Goal: Task Accomplishment & Management: Use online tool/utility

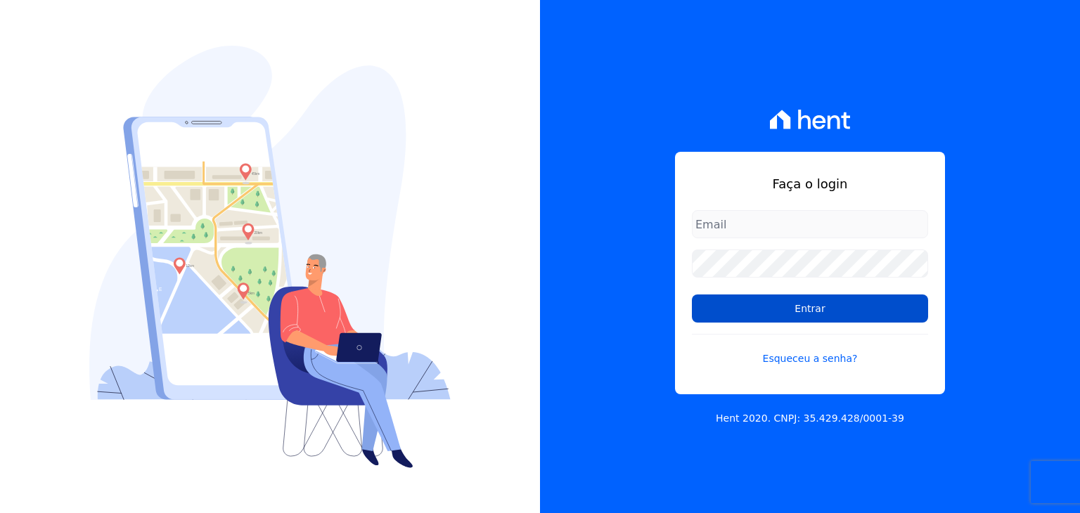
click at [719, 297] on input "Entrar" at bounding box center [810, 309] width 236 height 28
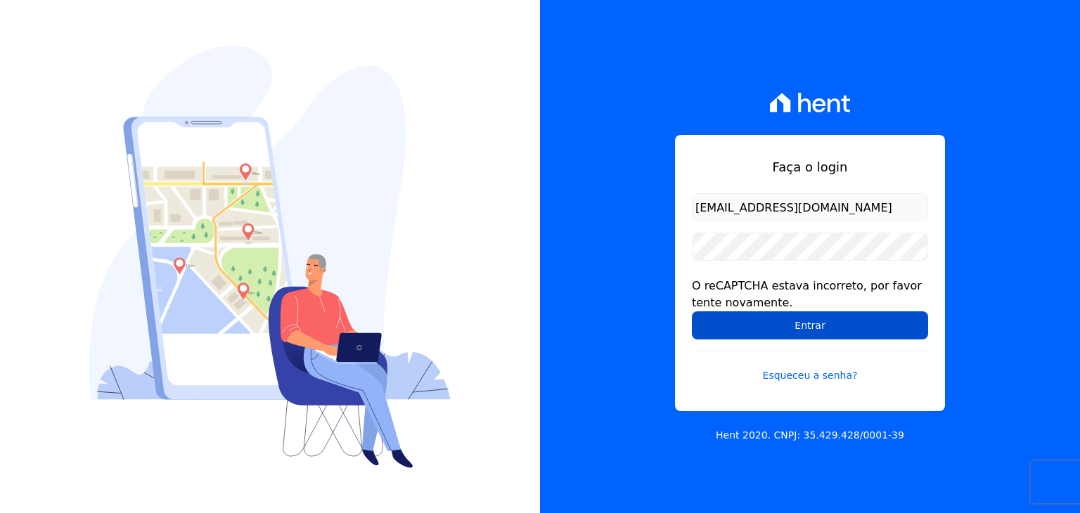
click at [750, 332] on input "Entrar" at bounding box center [810, 325] width 236 height 28
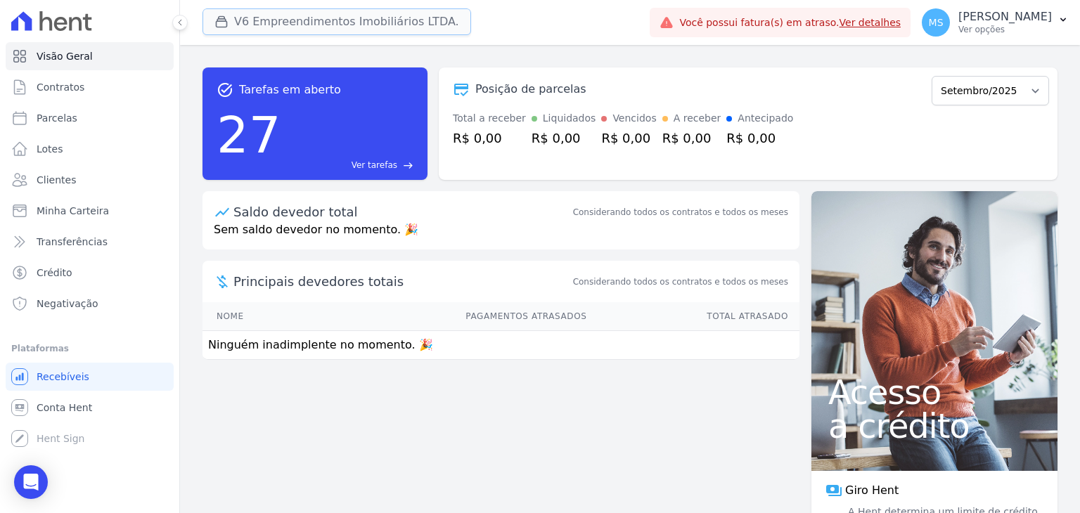
click at [253, 15] on button "V6 Empreendimentos Imobiliários LTDA." at bounding box center [336, 21] width 269 height 27
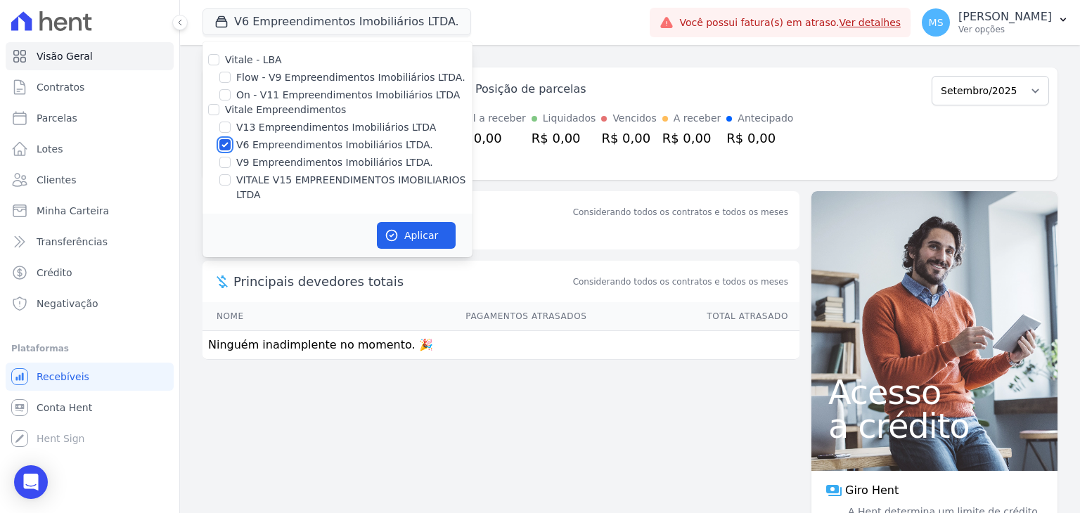
click at [229, 143] on input "V6 Empreendimentos Imobiliários LTDA." at bounding box center [224, 144] width 11 height 11
checkbox input "false"
click at [224, 182] on input "VITALE V15 EMPREENDIMENTOS IMOBILIARIOS LTDA" at bounding box center [224, 179] width 11 height 11
checkbox input "true"
click at [413, 222] on button "Aplicar" at bounding box center [416, 235] width 79 height 27
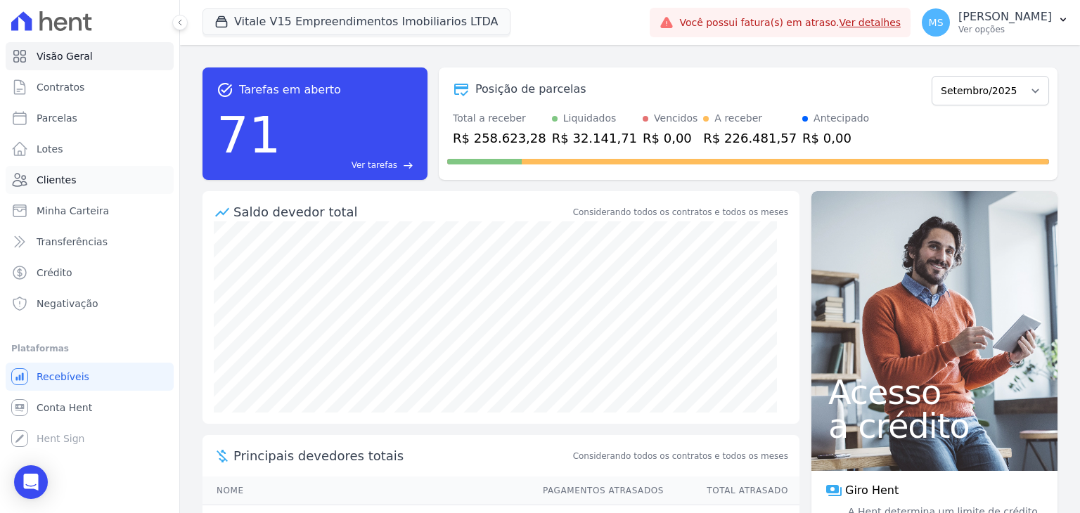
click at [55, 173] on span "Clientes" at bounding box center [56, 180] width 39 height 14
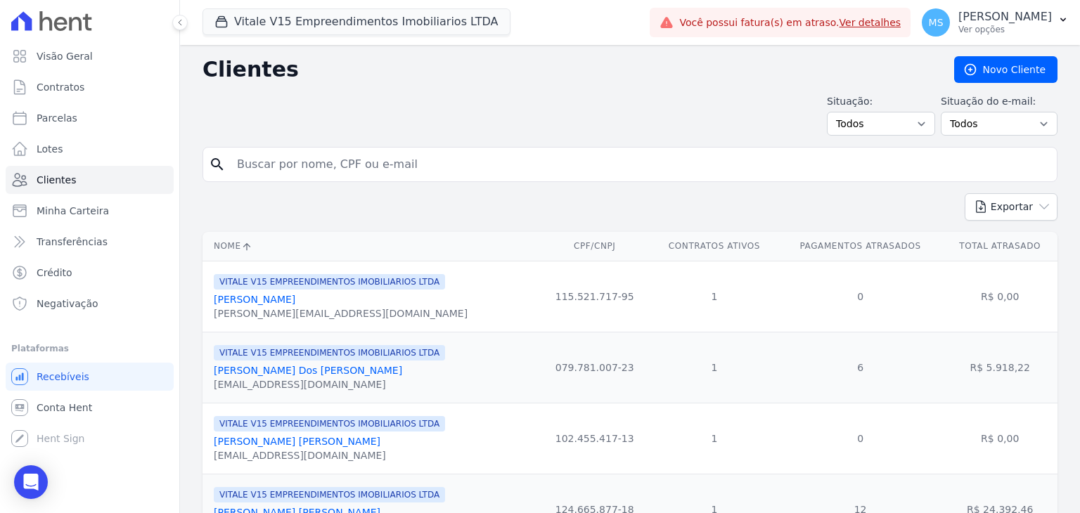
click at [253, 175] on input "search" at bounding box center [640, 164] width 823 height 28
click at [411, 174] on input "search" at bounding box center [640, 164] width 823 height 28
type input "raphael pavão"
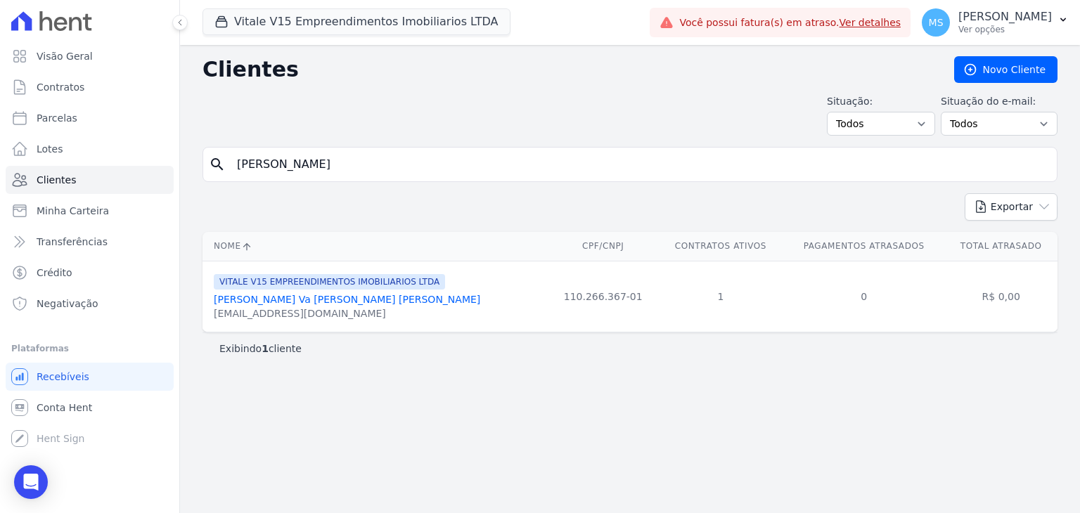
click at [325, 301] on link "Raphael Pa Va O Rodrigues Coelho" at bounding box center [347, 299] width 266 height 11
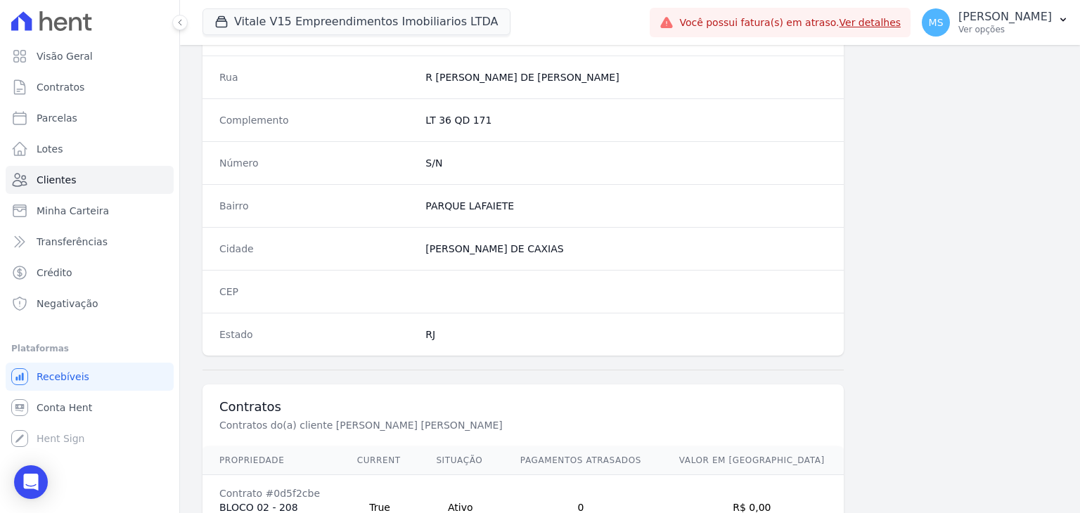
scroll to position [798, 0]
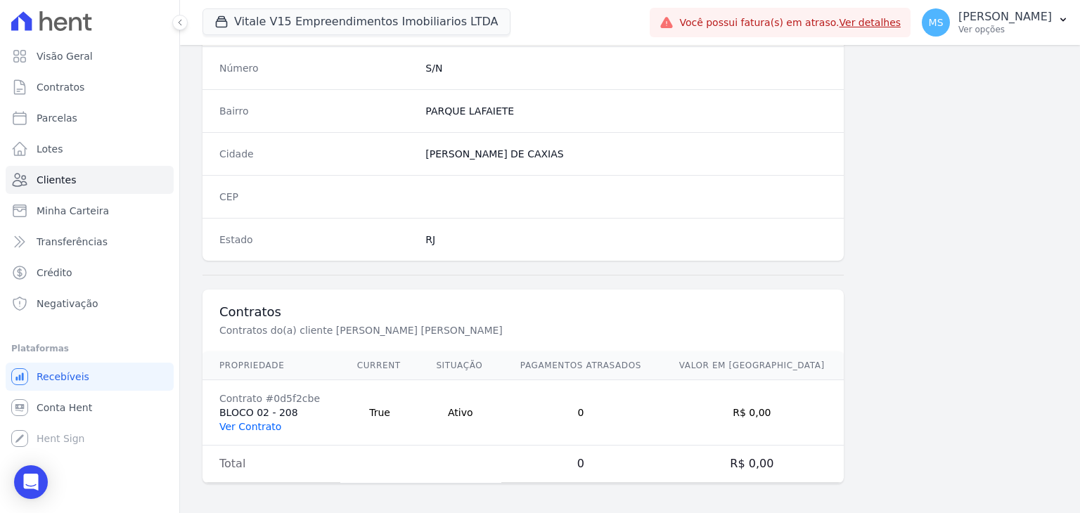
click at [245, 421] on link "Ver Contrato" at bounding box center [250, 426] width 62 height 11
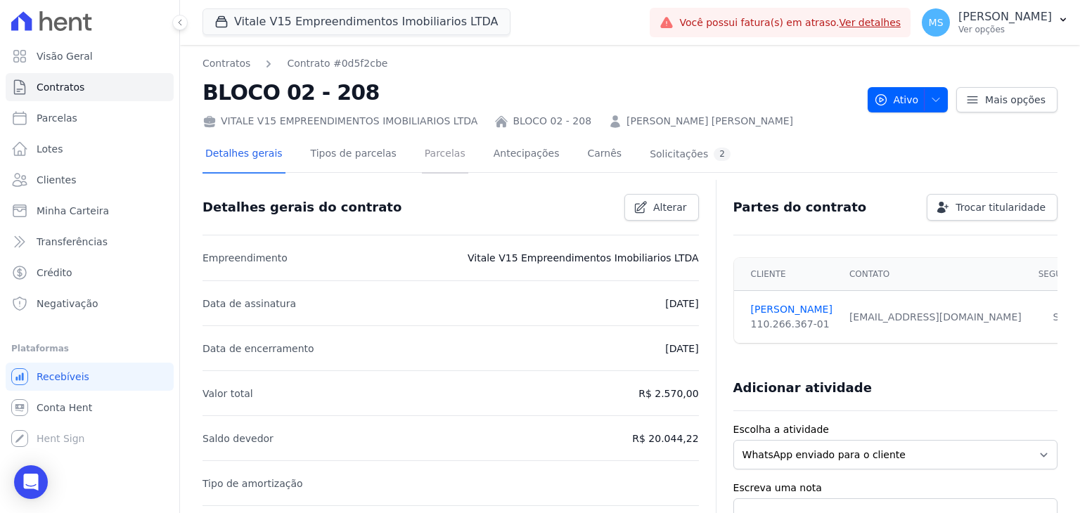
click at [432, 164] on link "Parcelas" at bounding box center [445, 154] width 46 height 37
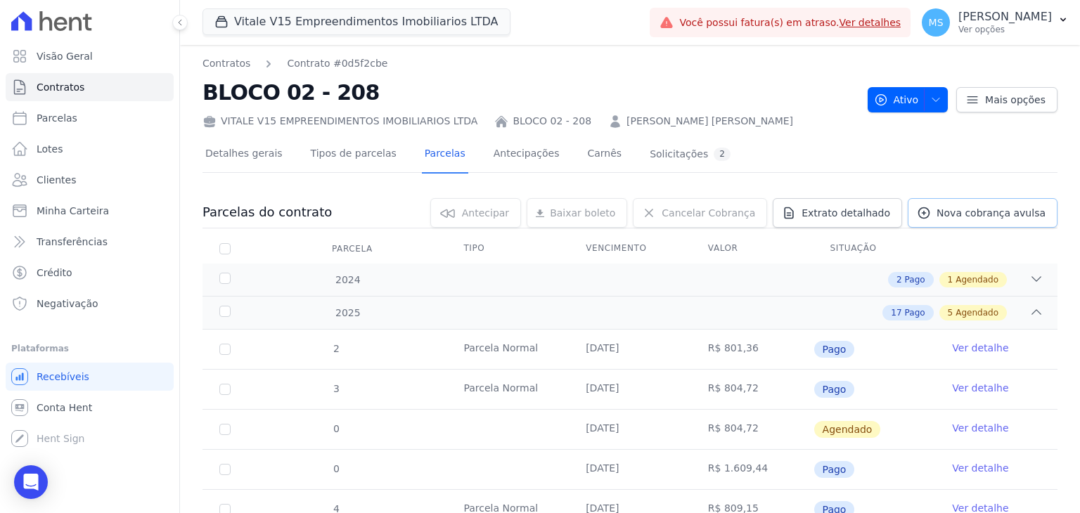
click at [954, 217] on span "Nova cobrança avulsa" at bounding box center [991, 213] width 109 height 14
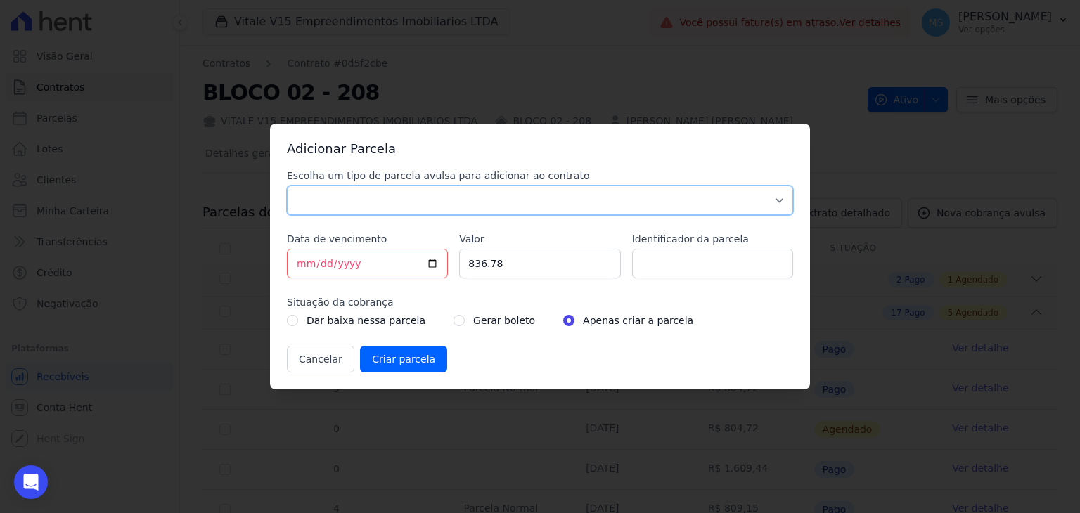
click at [302, 209] on select "Parcela Normal Sinal Caução Intercalada Chaves Pré Chaves Pós Chaves Taxas Quit…" at bounding box center [540, 201] width 506 height 30
select select "advance"
click at [287, 186] on select "Parcela Normal Sinal Caução Intercalada Chaves Pré Chaves Pós Chaves Taxas Quit…" at bounding box center [540, 201] width 506 height 30
click at [297, 265] on input "2025-09-03" at bounding box center [367, 264] width 161 height 30
type input "[DATE]"
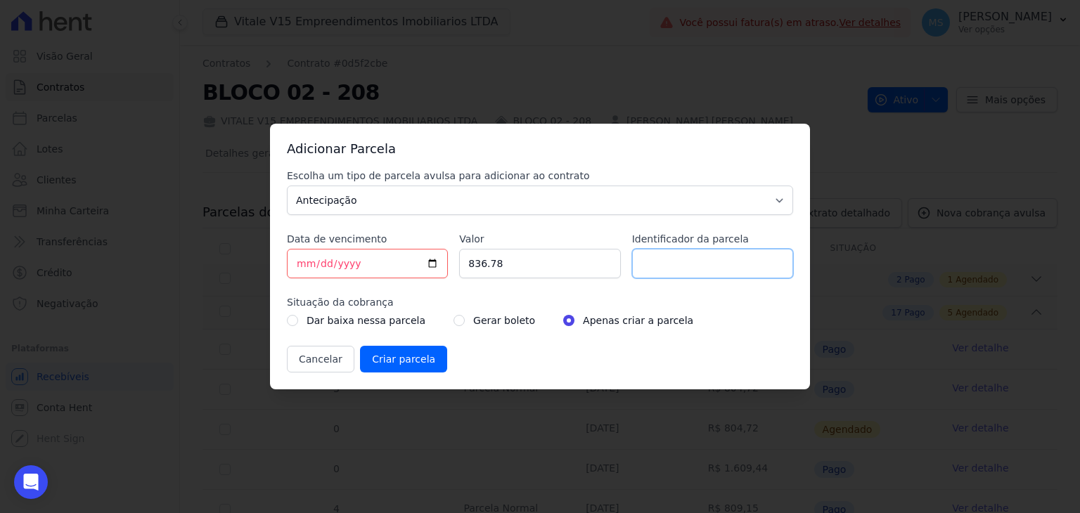
click at [695, 258] on input "Identificador da parcela" at bounding box center [712, 264] width 161 height 30
type input "BOLETO AVULSO - ANTECIPAÇÃO - 249619"
click at [453, 327] on div "Gerar boleto" at bounding box center [494, 320] width 82 height 17
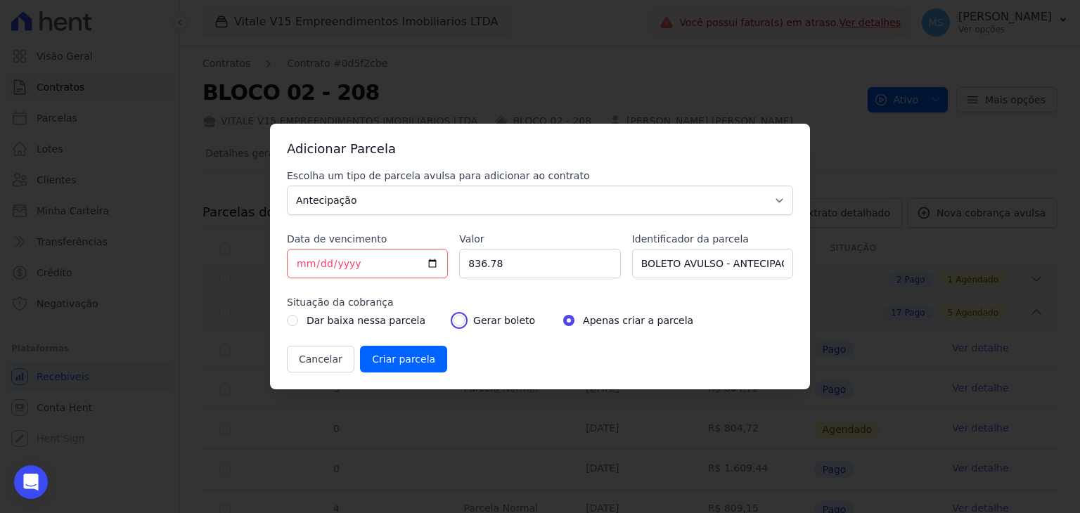
click at [453, 323] on input "radio" at bounding box center [458, 320] width 11 height 11
radio input "true"
click at [428, 370] on input "Criar parcela" at bounding box center [403, 359] width 87 height 27
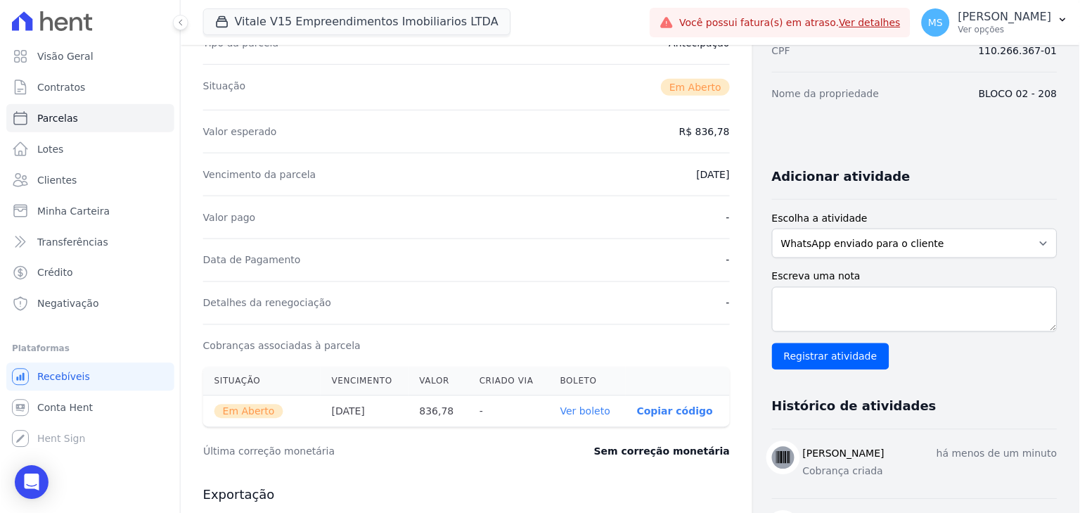
scroll to position [211, 0]
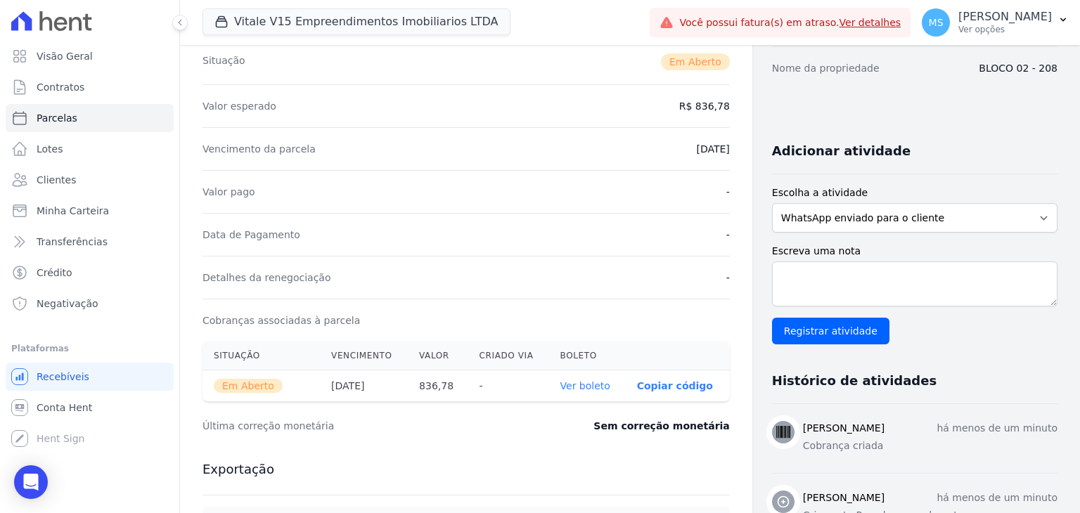
click at [598, 389] on link "Ver boleto" at bounding box center [585, 385] width 50 height 11
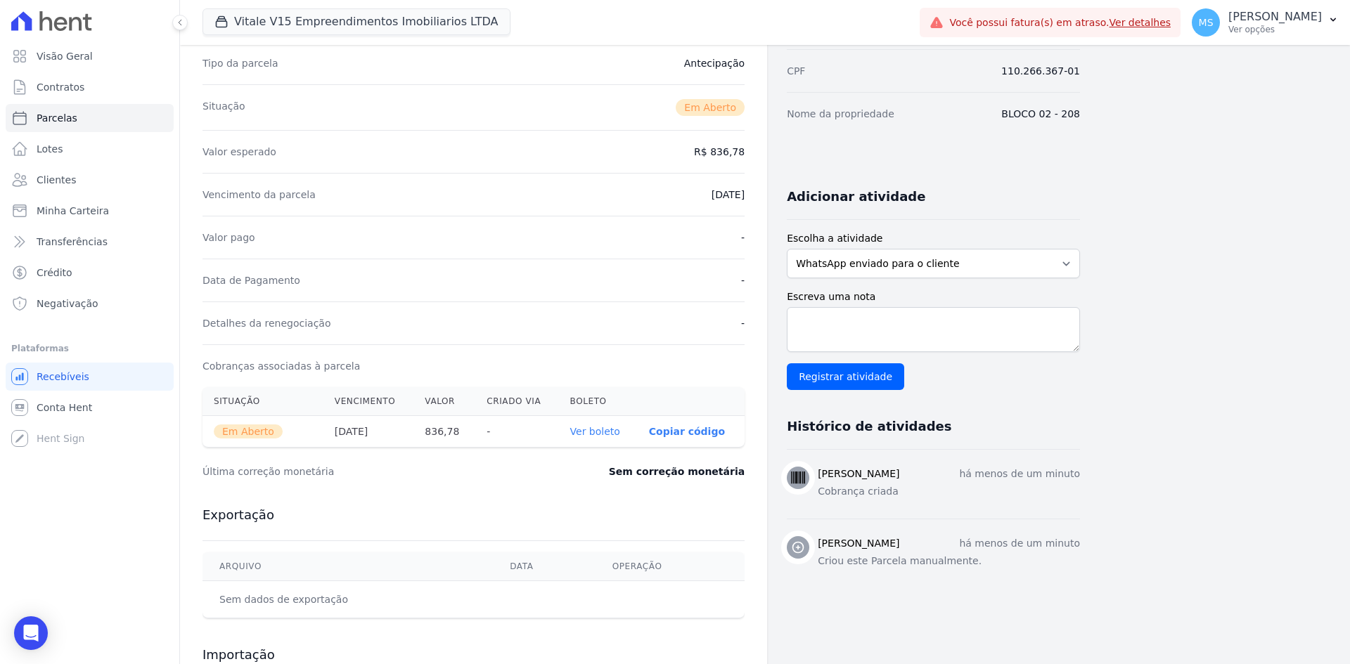
scroll to position [0, 0]
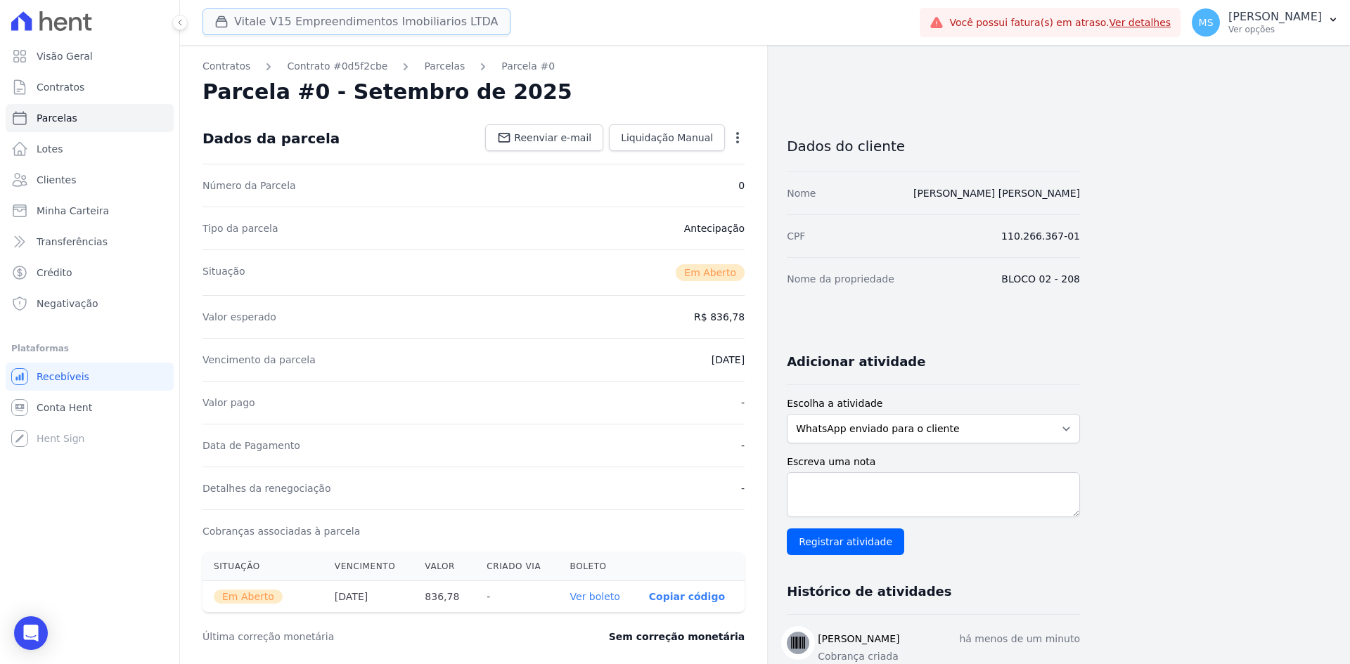
click at [364, 10] on button "Vitale V15 Empreendimentos Imobiliarios LTDA" at bounding box center [356, 21] width 308 height 27
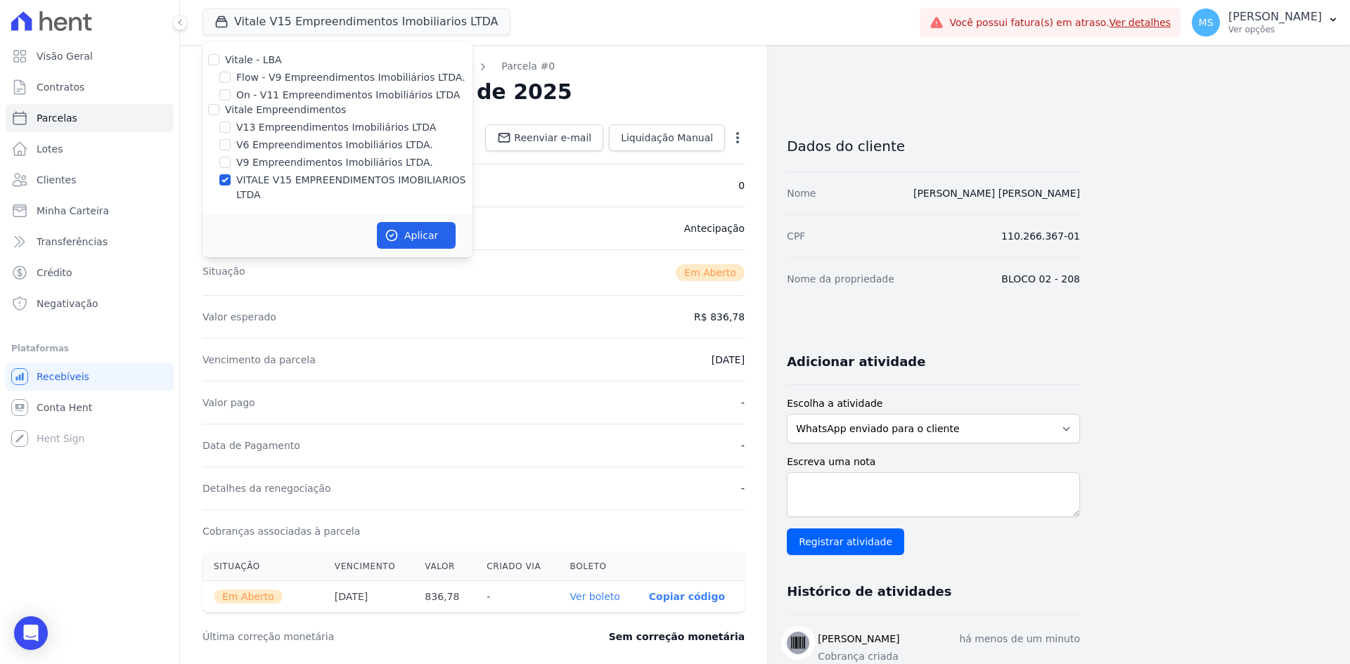
click at [232, 122] on div "V13 Empreendimentos Imobiliários LTDA" at bounding box center [337, 127] width 270 height 15
click at [227, 123] on input "V13 Empreendimentos Imobiliários LTDA" at bounding box center [224, 127] width 11 height 11
checkbox input "true"
click at [451, 222] on button "Aplicar" at bounding box center [416, 235] width 79 height 27
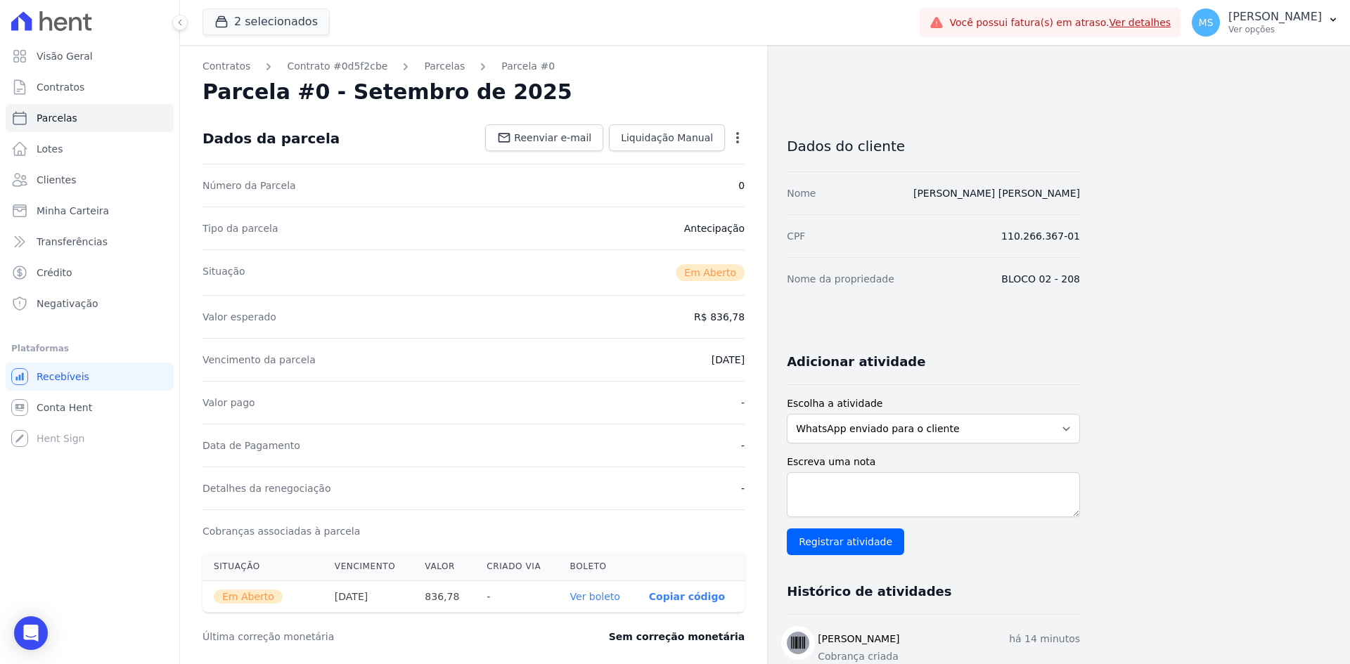
click at [1079, 41] on button "MS Matheus Sousa Ver opções" at bounding box center [1264, 22] width 169 height 39
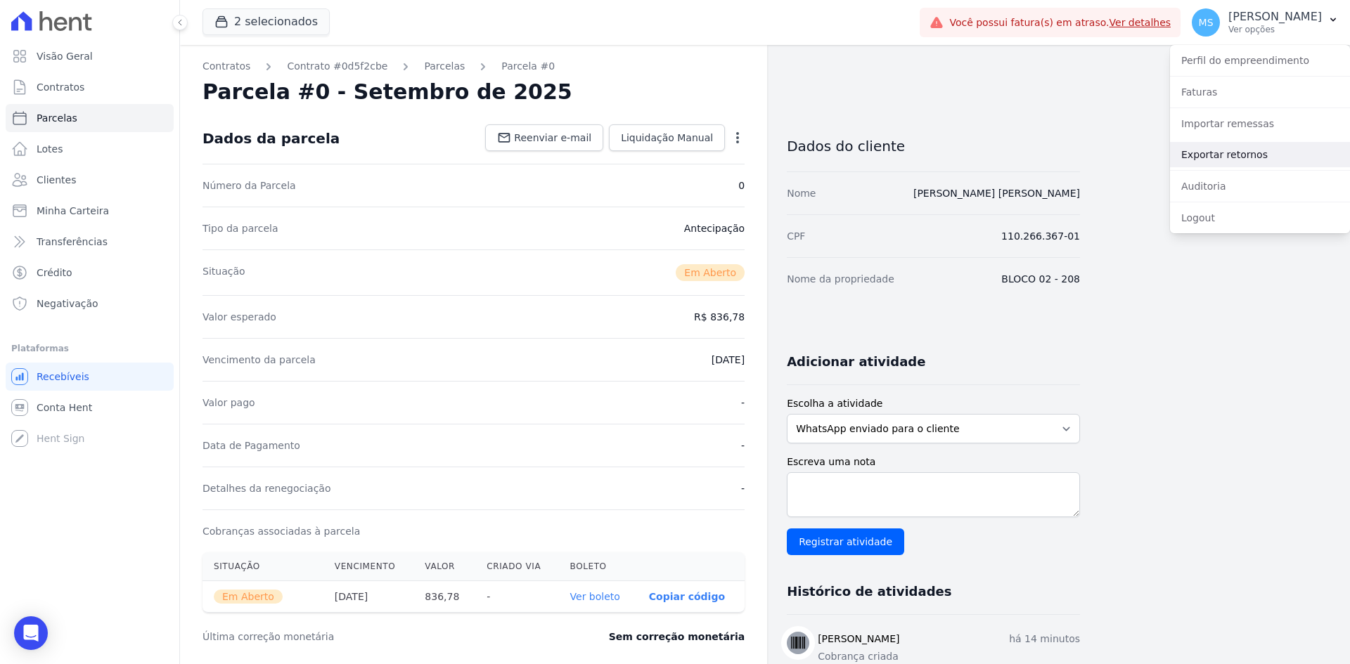
drag, startPoint x: 1242, startPoint y: 153, endPoint x: 1150, endPoint y: 141, distance: 93.6
click at [1079, 153] on link "Exportar retornos" at bounding box center [1260, 154] width 180 height 25
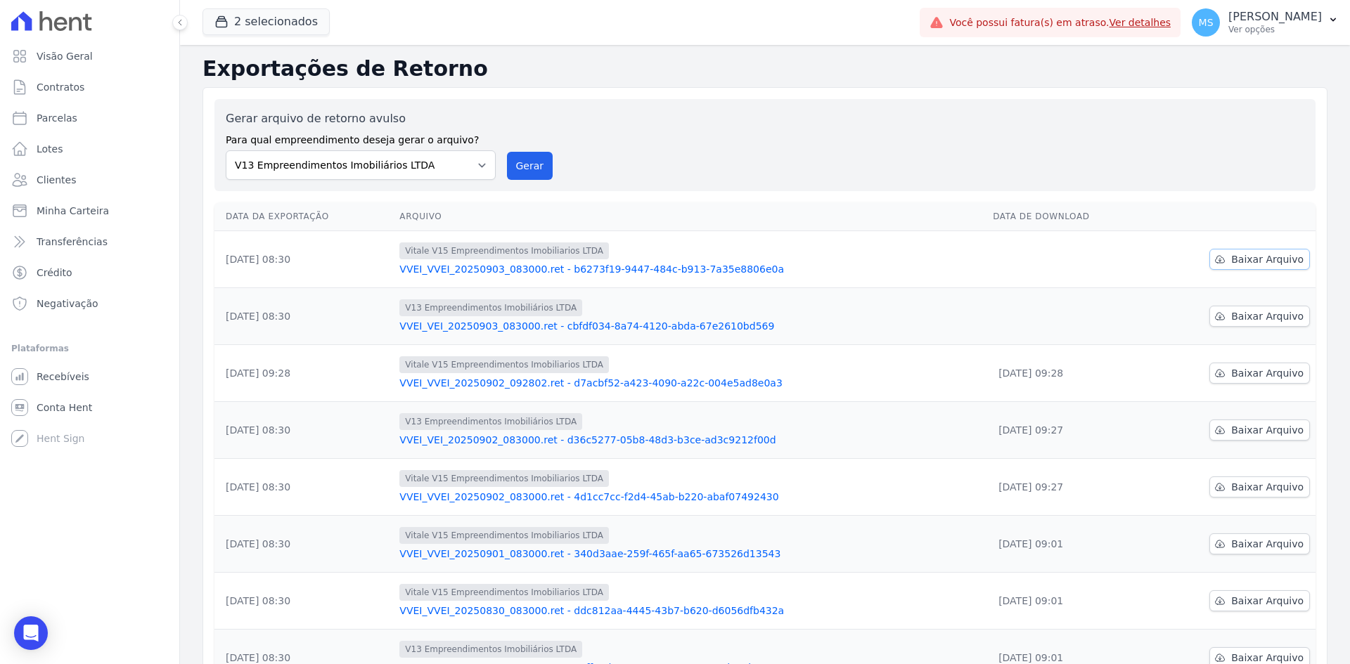
click at [1079, 255] on span "Baixar Arquivo" at bounding box center [1267, 259] width 72 height 14
click at [1079, 314] on span "Baixar Arquivo" at bounding box center [1267, 316] width 72 height 14
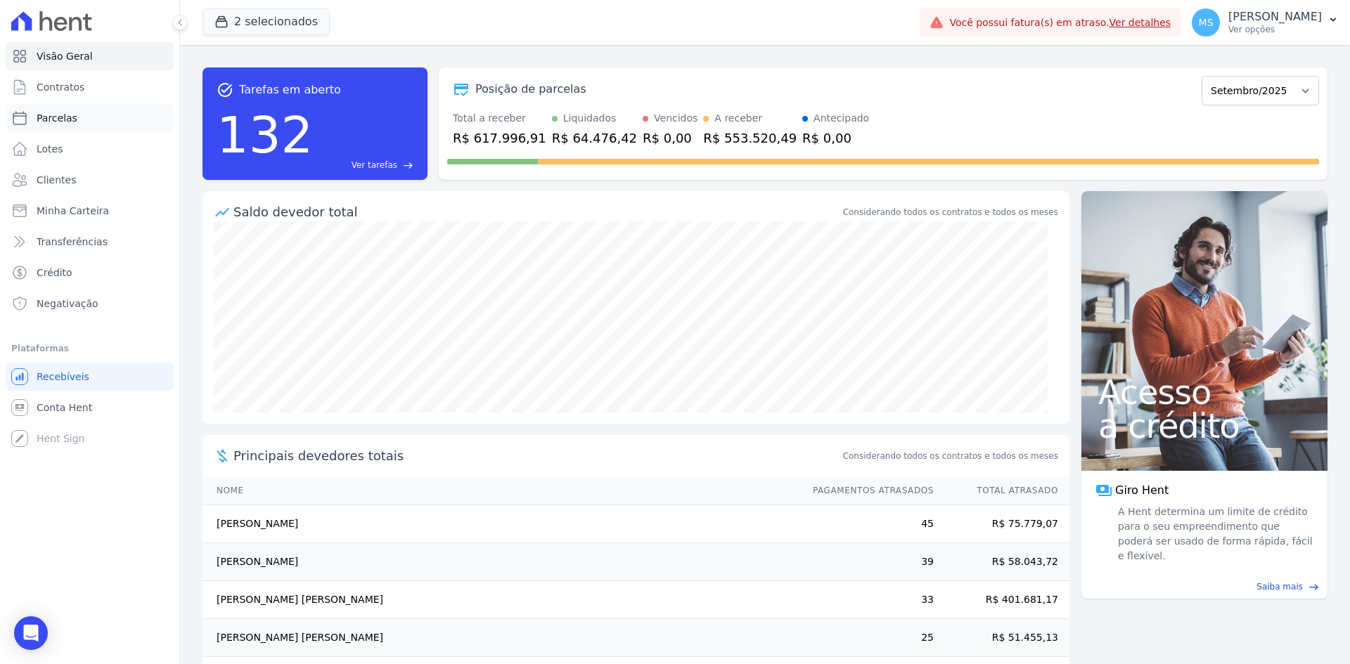
click at [53, 120] on span "Parcelas" at bounding box center [57, 118] width 41 height 14
select select
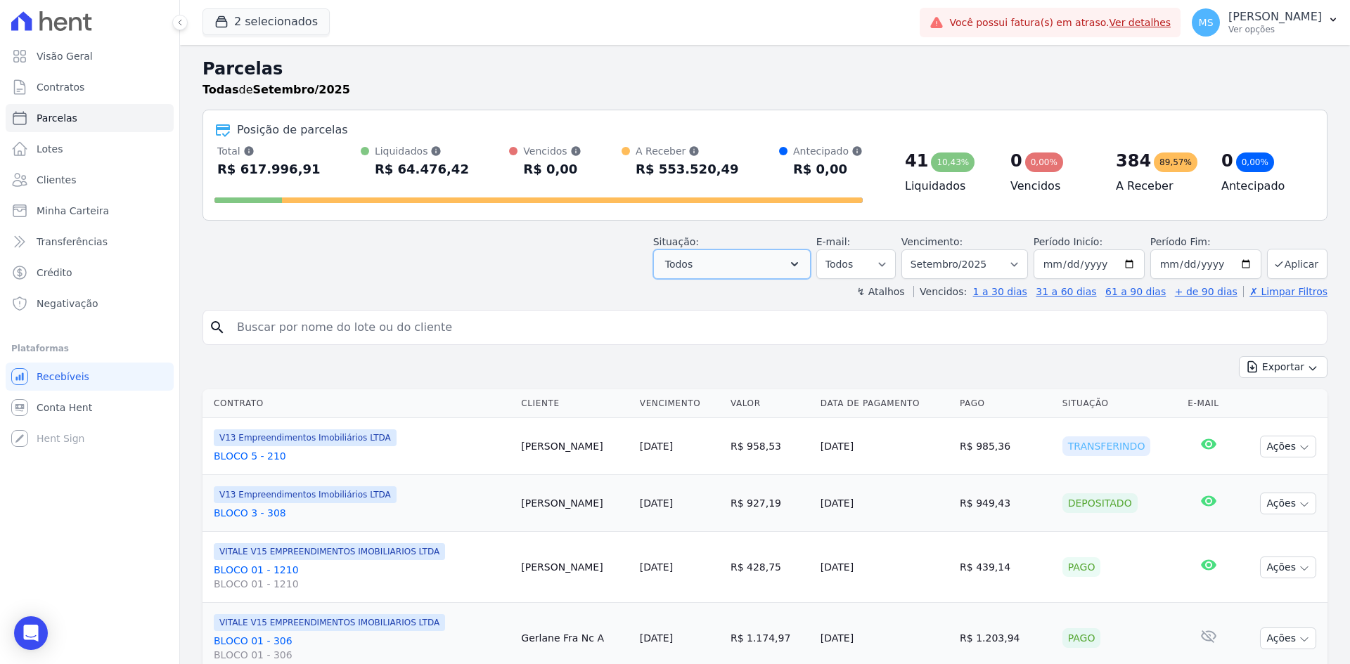
click at [684, 255] on button "Todos" at bounding box center [731, 265] width 157 height 30
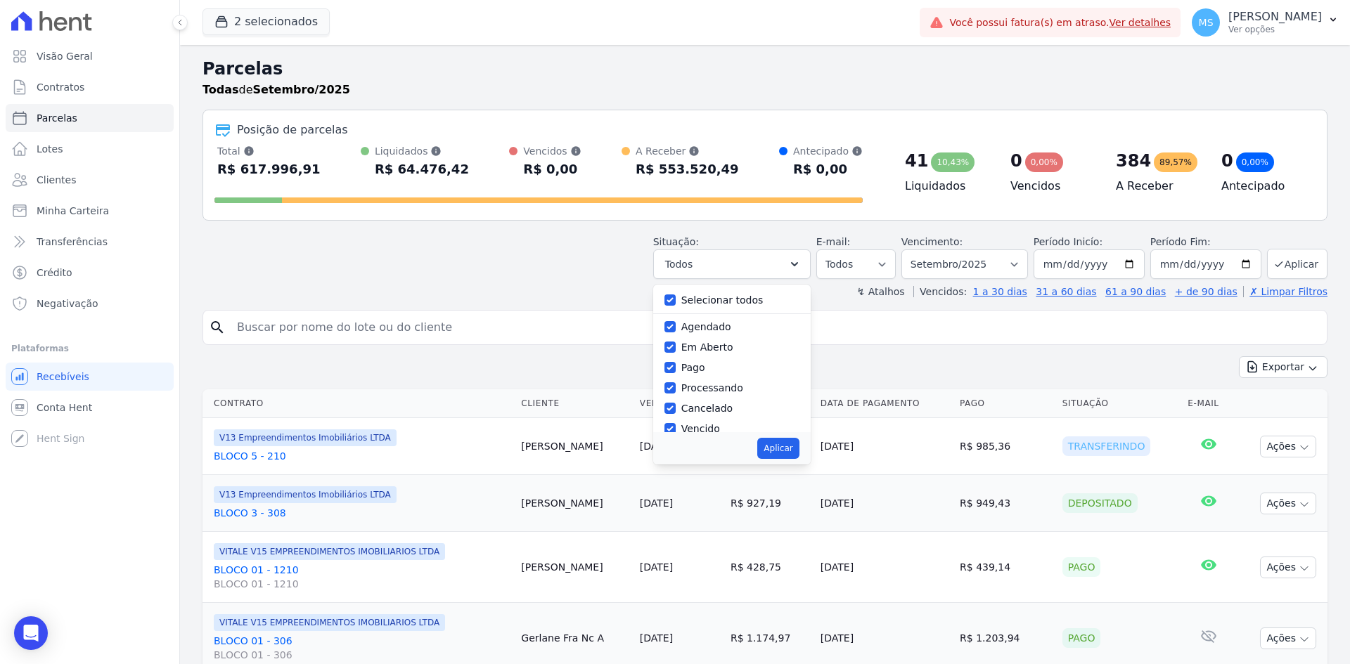
click at [716, 299] on label "Selecionar todos" at bounding box center [722, 300] width 82 height 11
click at [676, 299] on input "Selecionar todos" at bounding box center [669, 300] width 11 height 11
checkbox input "false"
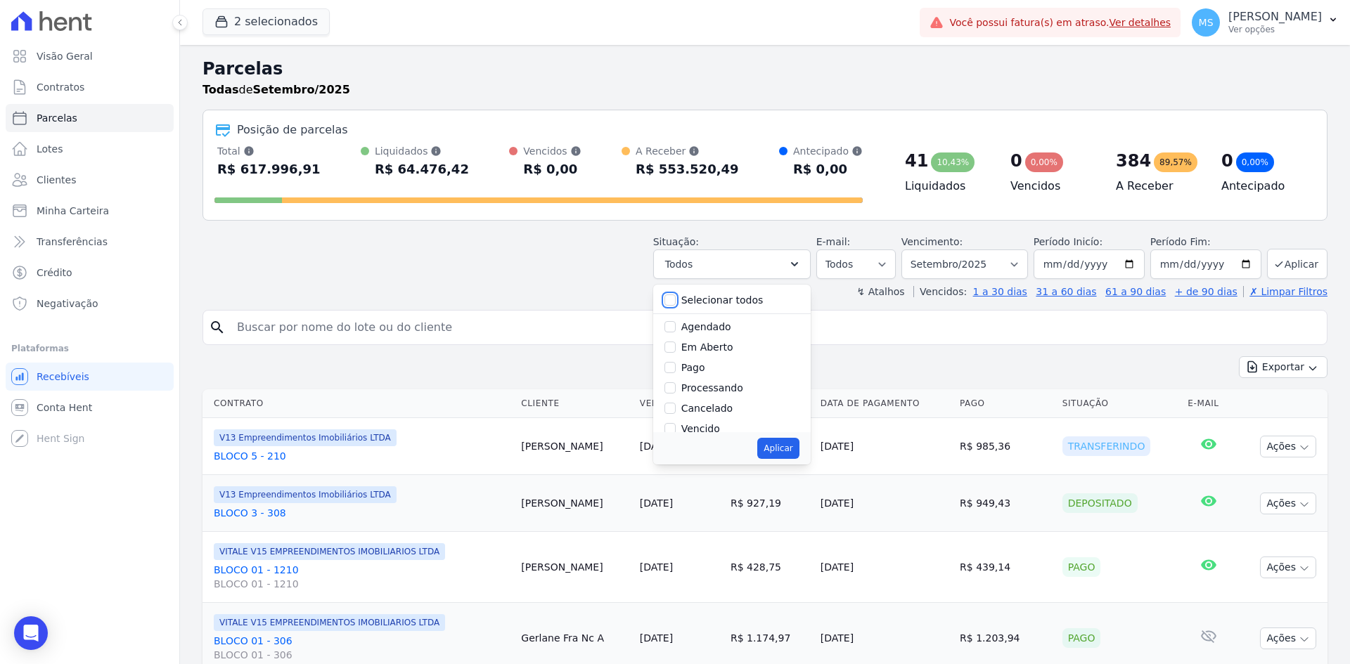
checkbox input "false"
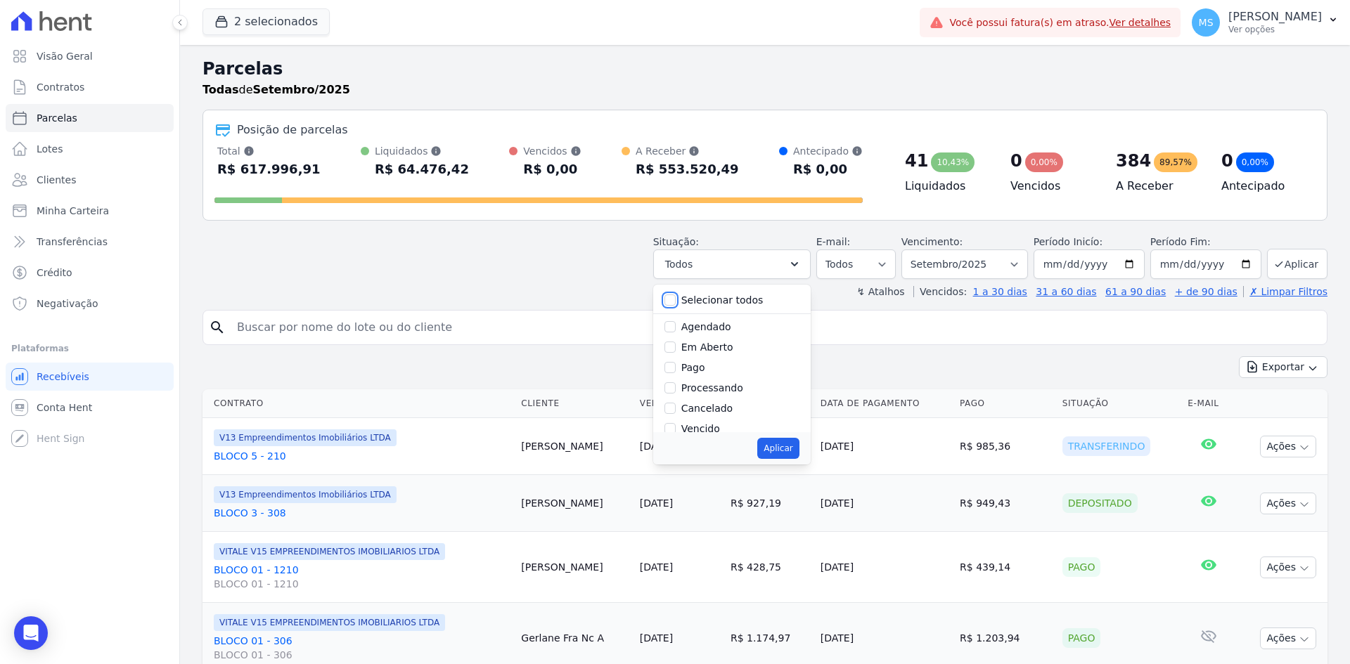
checkbox input "false"
click at [705, 362] on label "Pago" at bounding box center [693, 367] width 24 height 11
click at [676, 362] on input "Pago" at bounding box center [669, 367] width 11 height 11
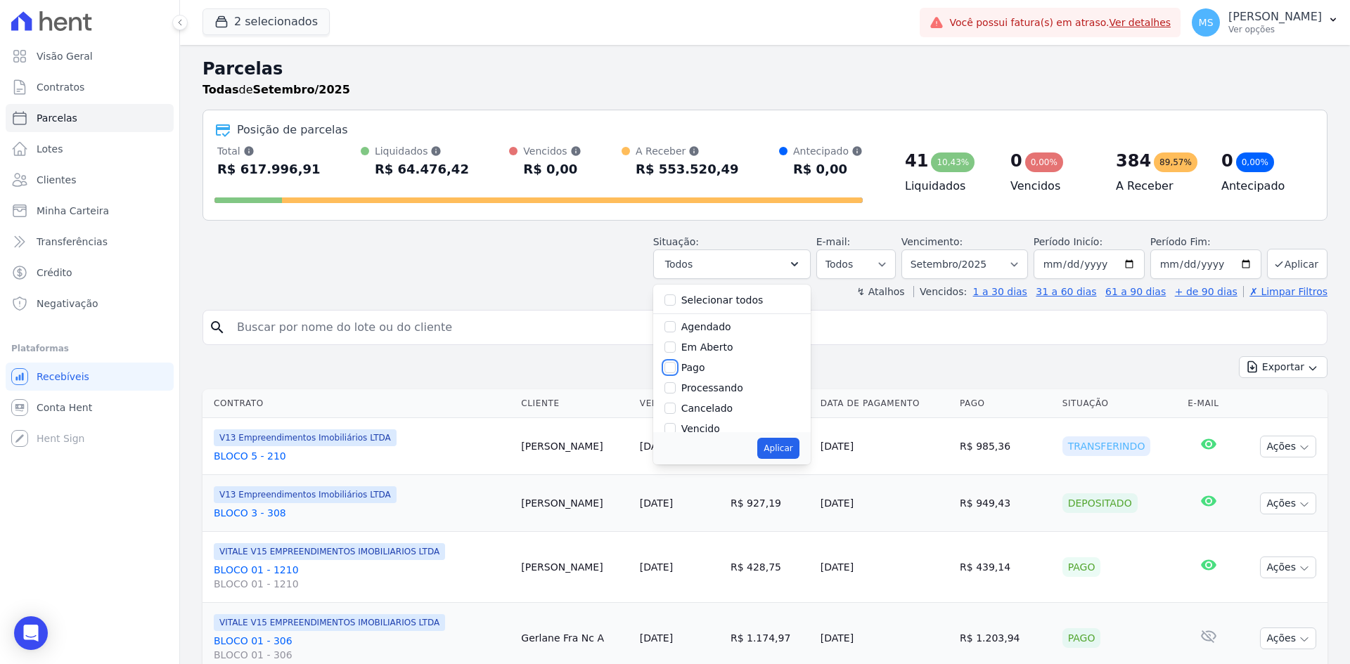
checkbox input "true"
click at [710, 380] on label "Transferindo" at bounding box center [711, 378] width 61 height 11
click at [676, 380] on input "Transferindo" at bounding box center [669, 378] width 11 height 11
checkbox input "true"
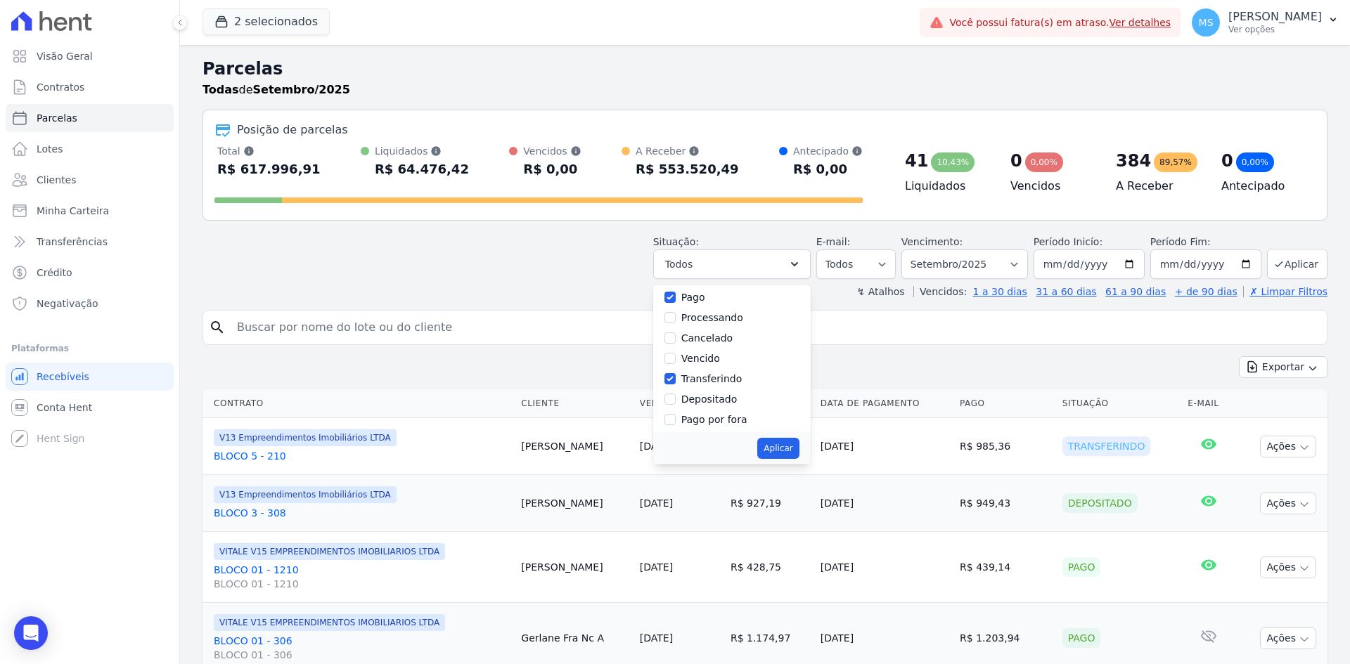
click at [721, 399] on label "Depositado" at bounding box center [709, 399] width 56 height 11
click at [676, 399] on input "Depositado" at bounding box center [669, 399] width 11 height 11
checkbox input "true"
click at [728, 363] on label "Processando" at bounding box center [712, 364] width 62 height 11
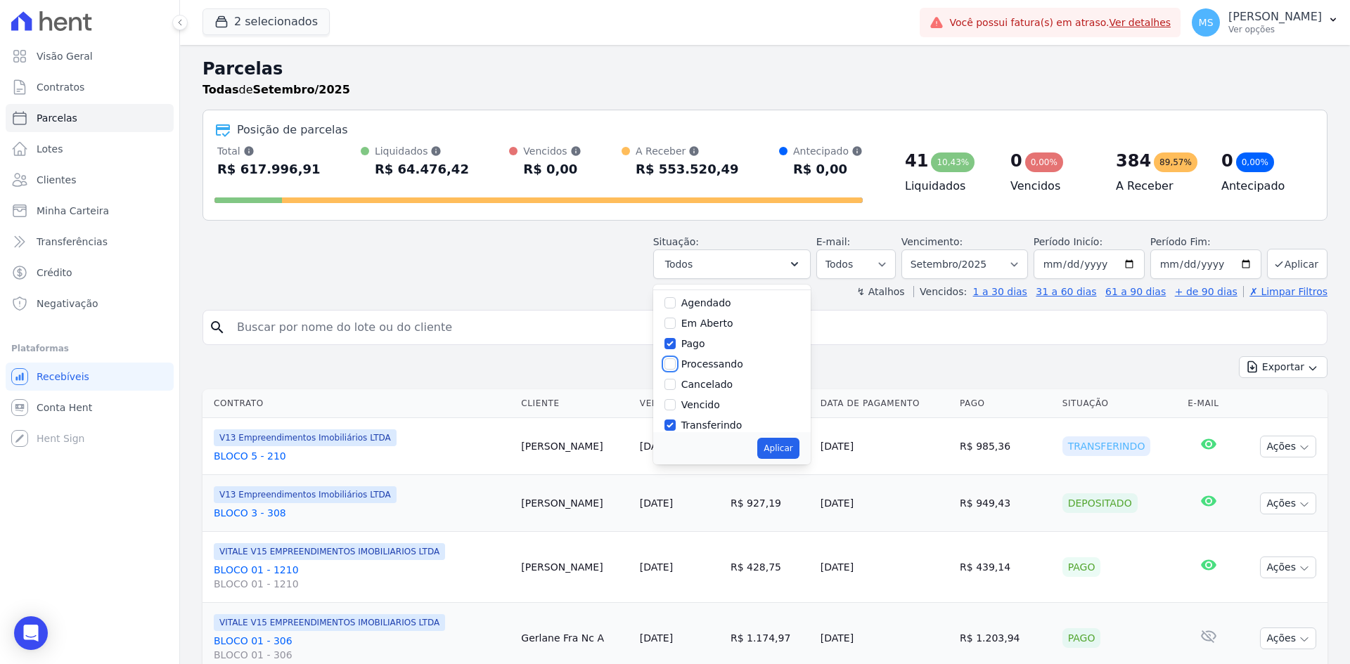
click at [676, 363] on input "Processando" at bounding box center [669, 364] width 11 height 11
checkbox input "true"
click at [794, 445] on button "Aplicar" at bounding box center [777, 448] width 41 height 21
select select "paid"
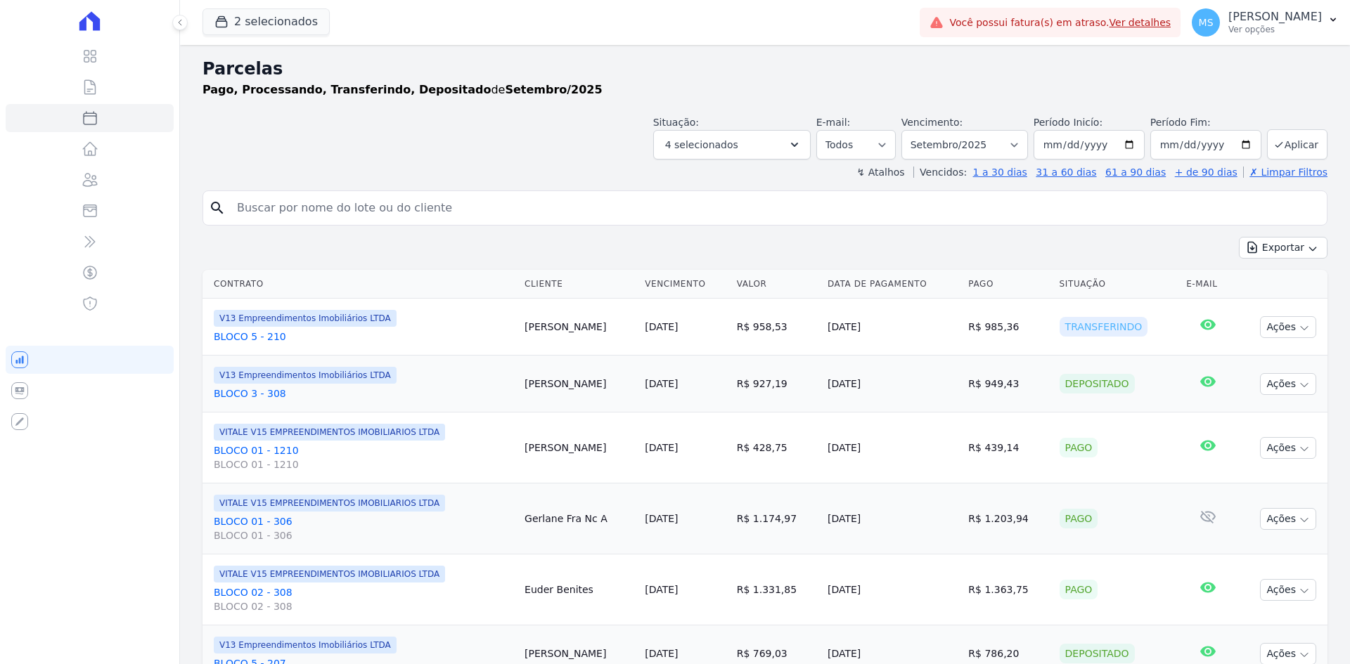
select select
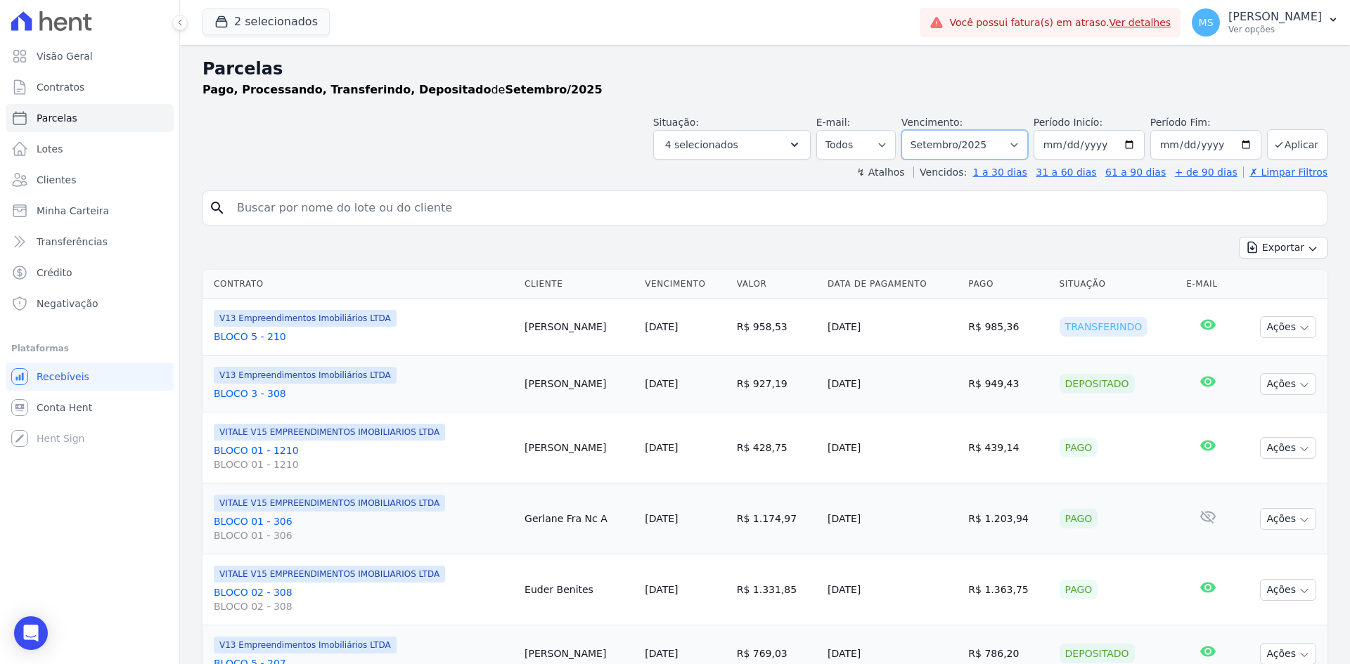
click at [978, 150] on select "Filtrar por período ──────── Todos os meses Agosto/2023 Setembro/2023 Outubro/2…" at bounding box center [964, 145] width 127 height 30
select select "08/2025"
click at [910, 130] on select "Filtrar por período ──────── Todos os meses Agosto/2023 Setembro/2023 Outubro/2…" at bounding box center [964, 145] width 127 height 30
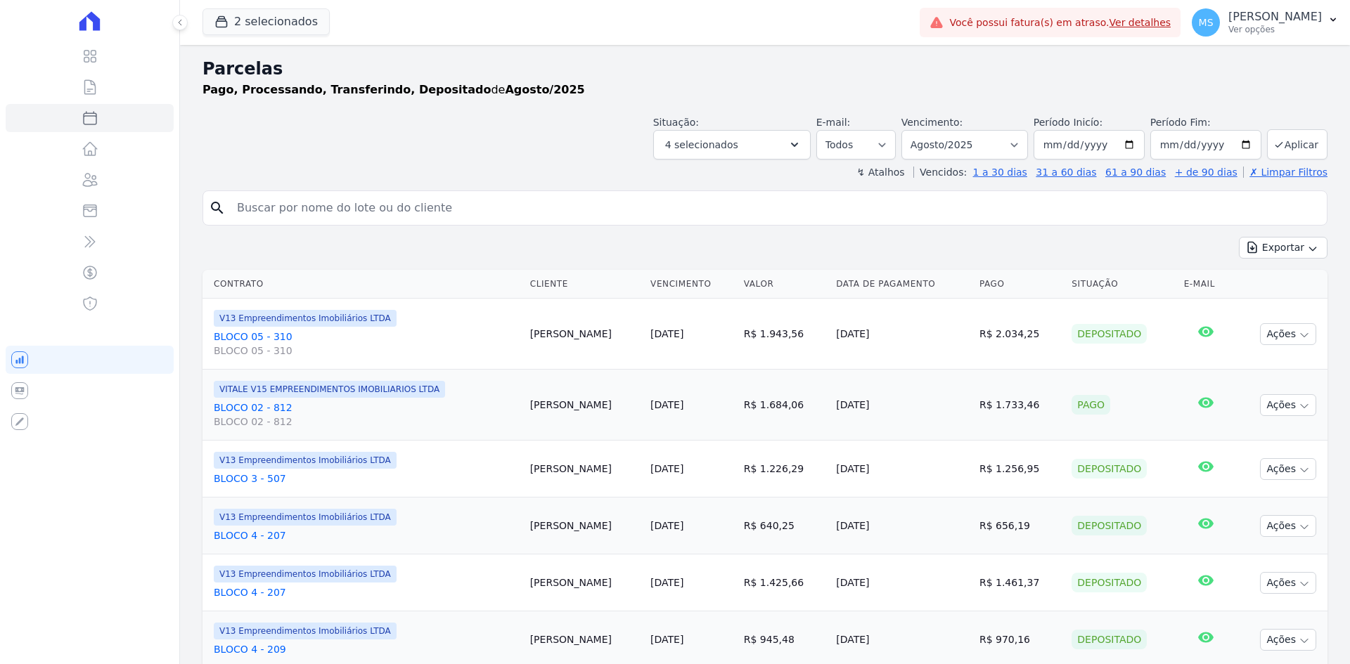
select select
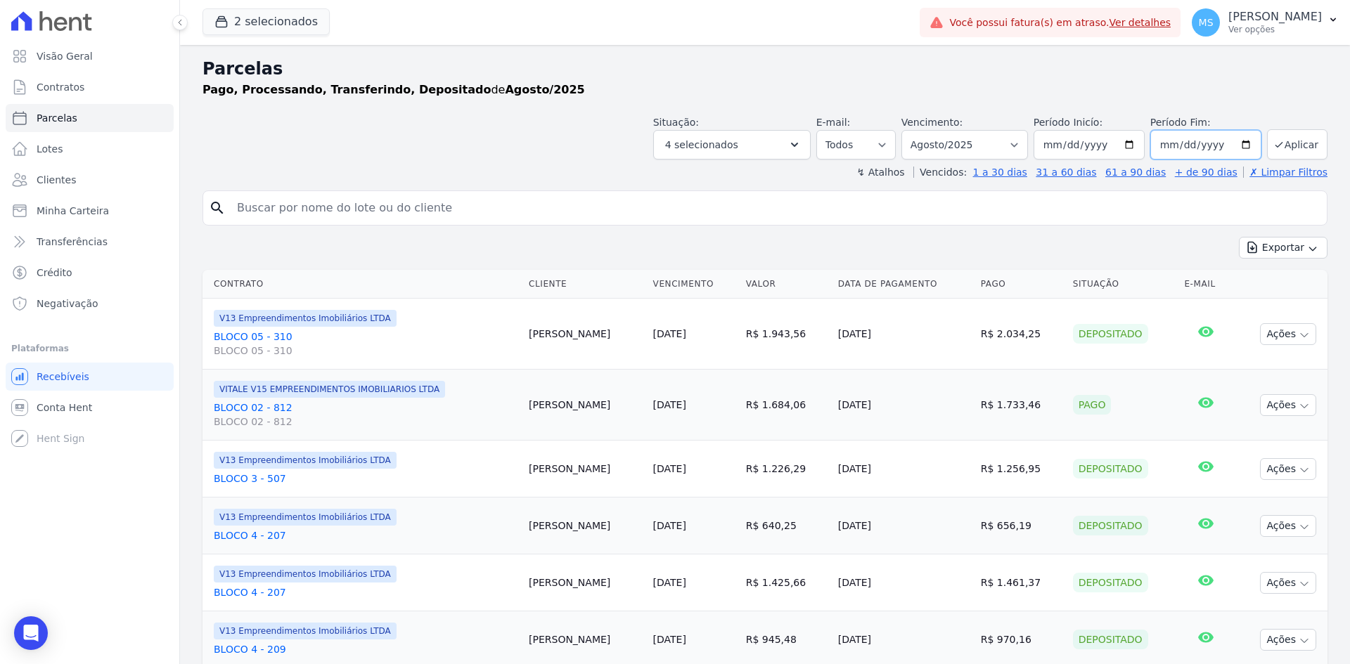
click at [1167, 146] on input "[DATE]" at bounding box center [1205, 145] width 111 height 30
type input "[DATE]"
click at [1294, 140] on button "Aplicar" at bounding box center [1297, 144] width 60 height 30
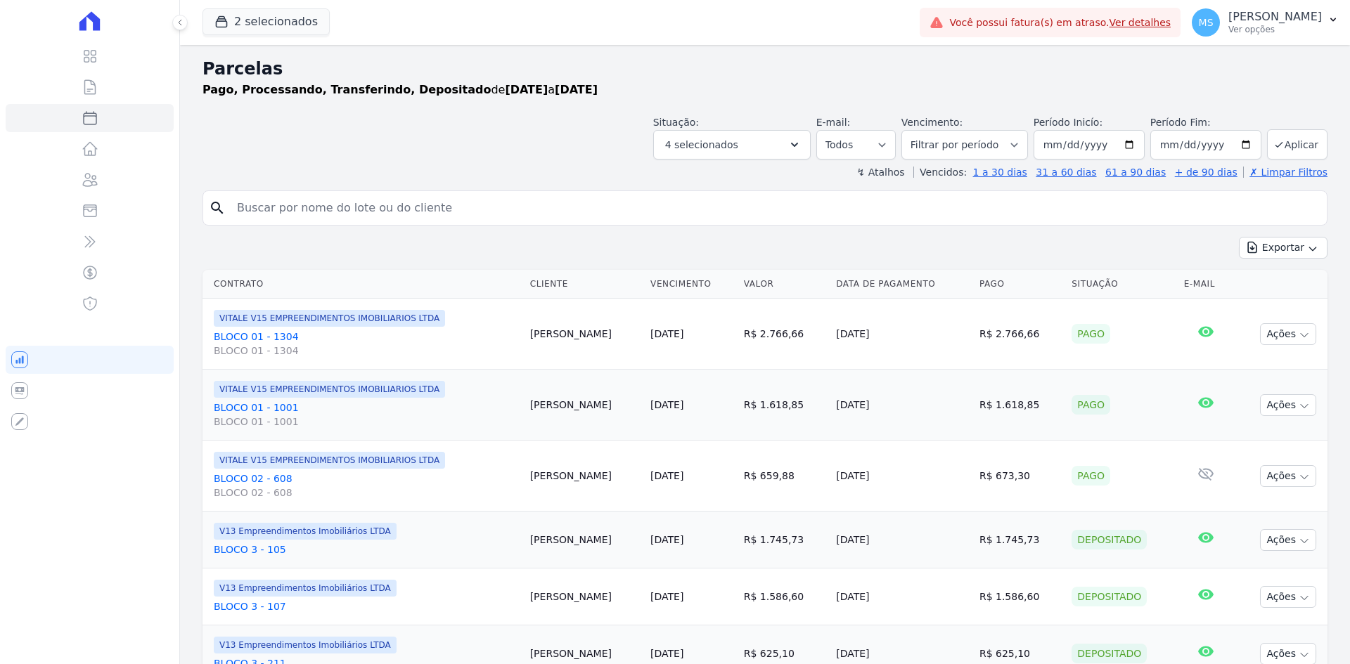
select select
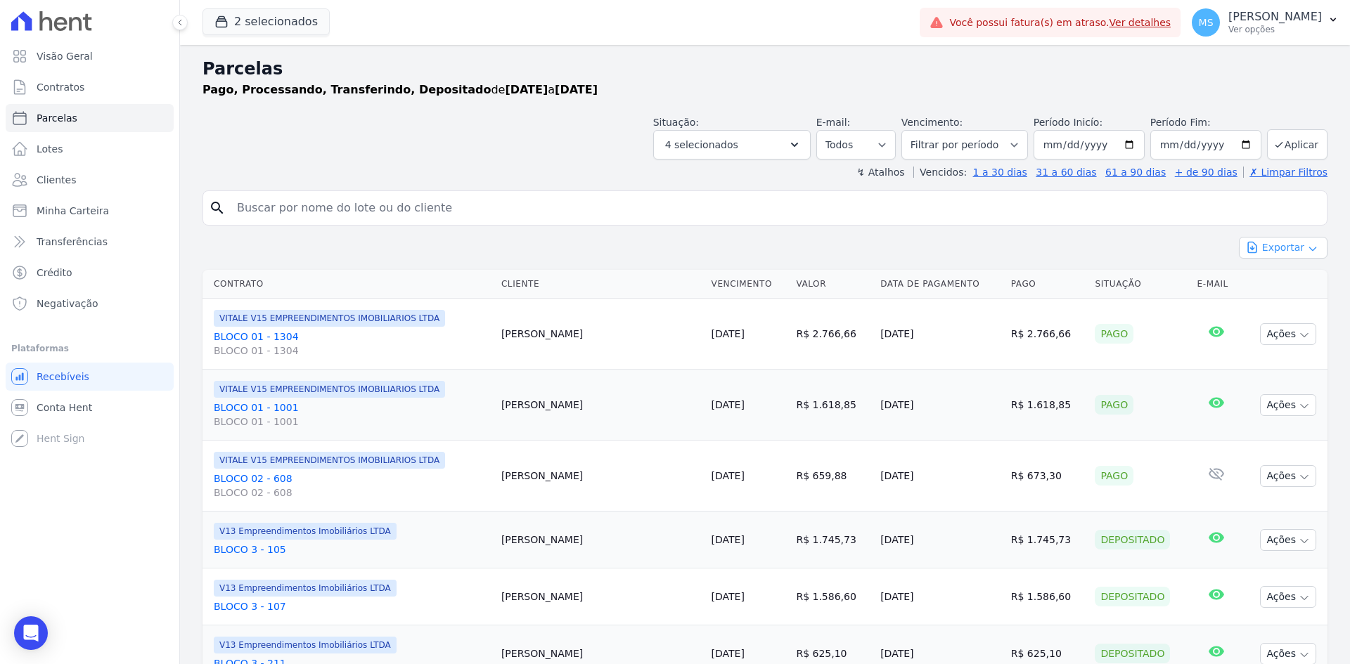
click at [1271, 243] on button "Exportar" at bounding box center [1283, 248] width 89 height 22
click at [1267, 304] on span "Exportar CSV" at bounding box center [1281, 305] width 75 height 14
